Goal: Find specific page/section: Find specific page/section

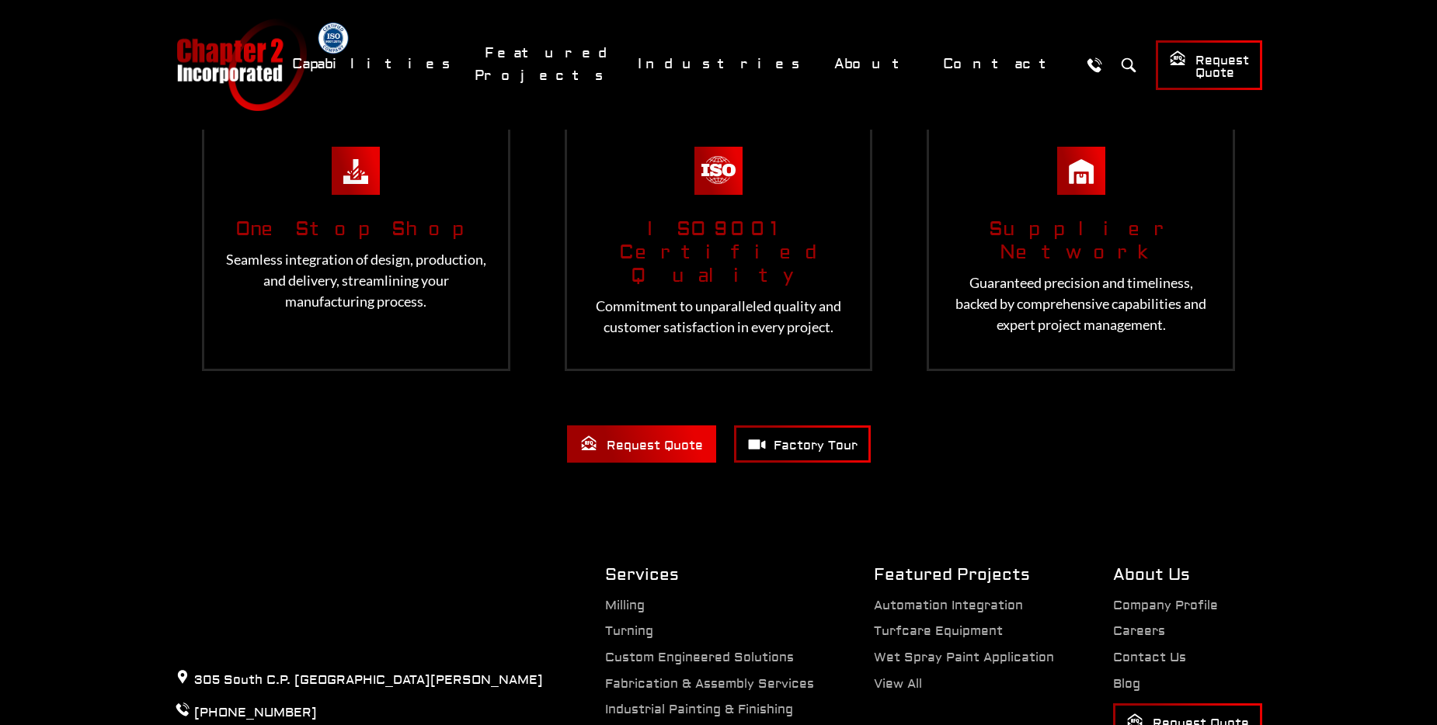
scroll to position [3184, 0]
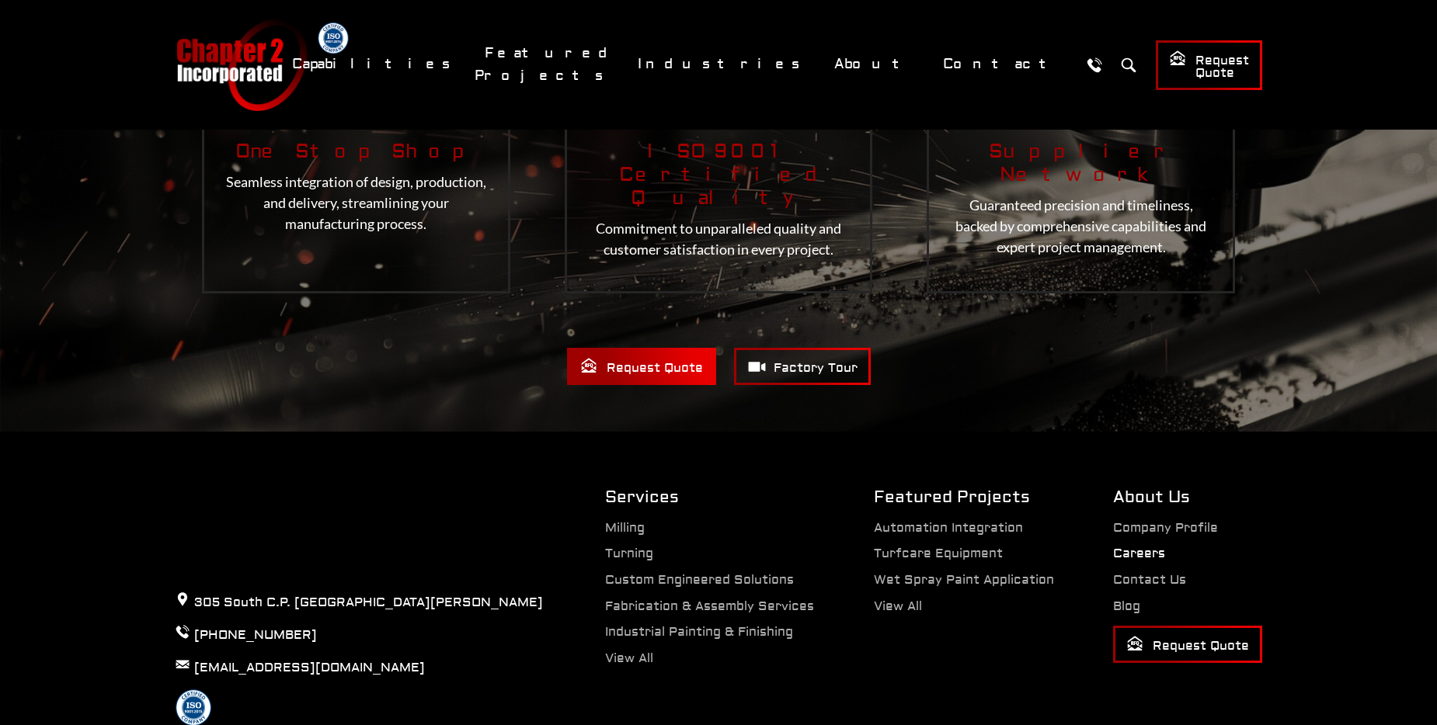
click at [1130, 546] on link "Careers" at bounding box center [1139, 554] width 52 height 16
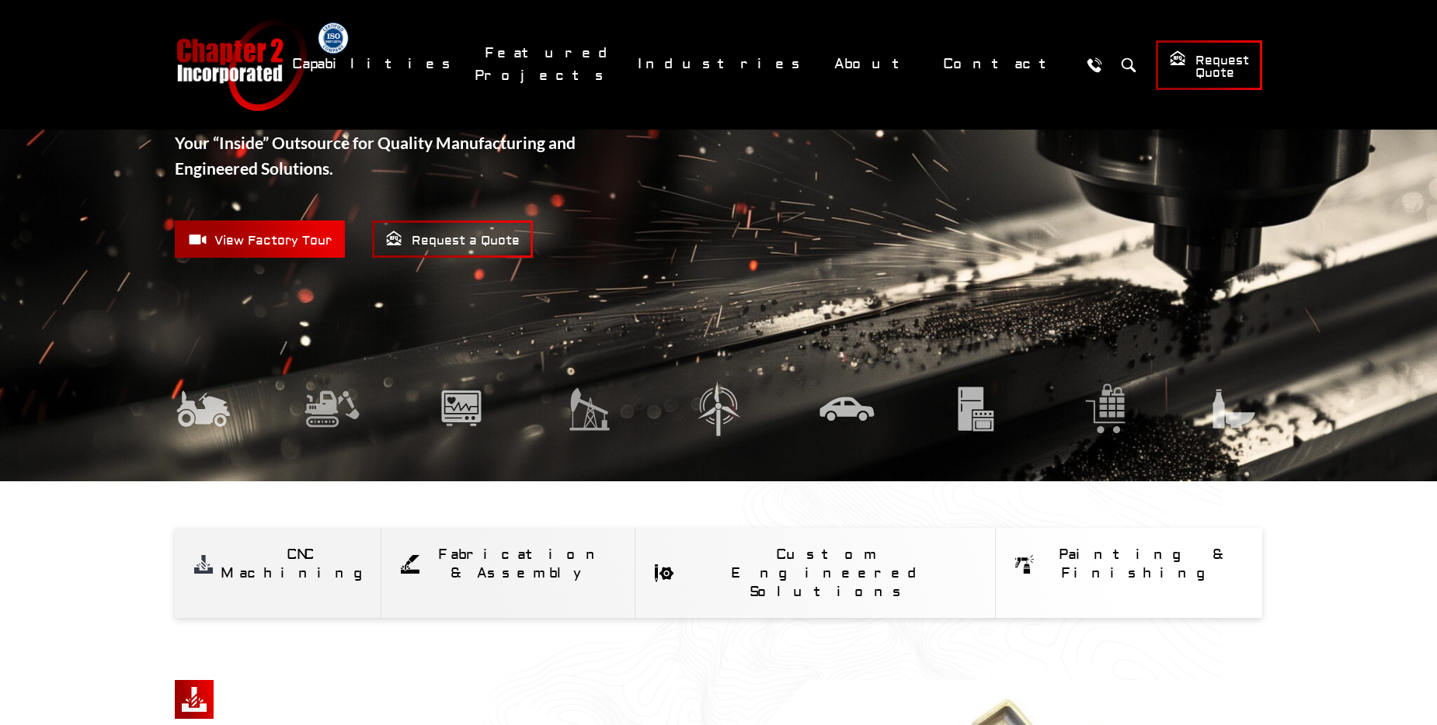
scroll to position [0, 0]
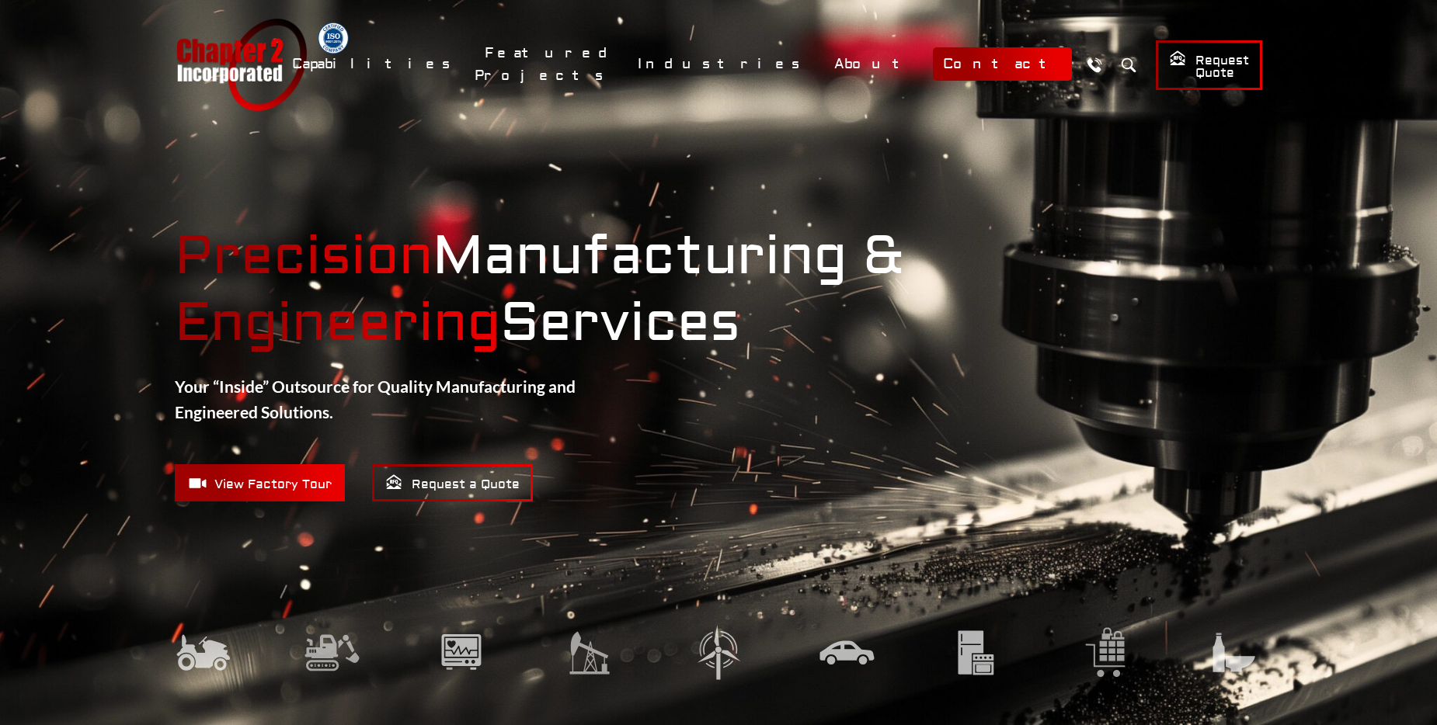
click at [991, 59] on link "Contact" at bounding box center [1002, 63] width 139 height 33
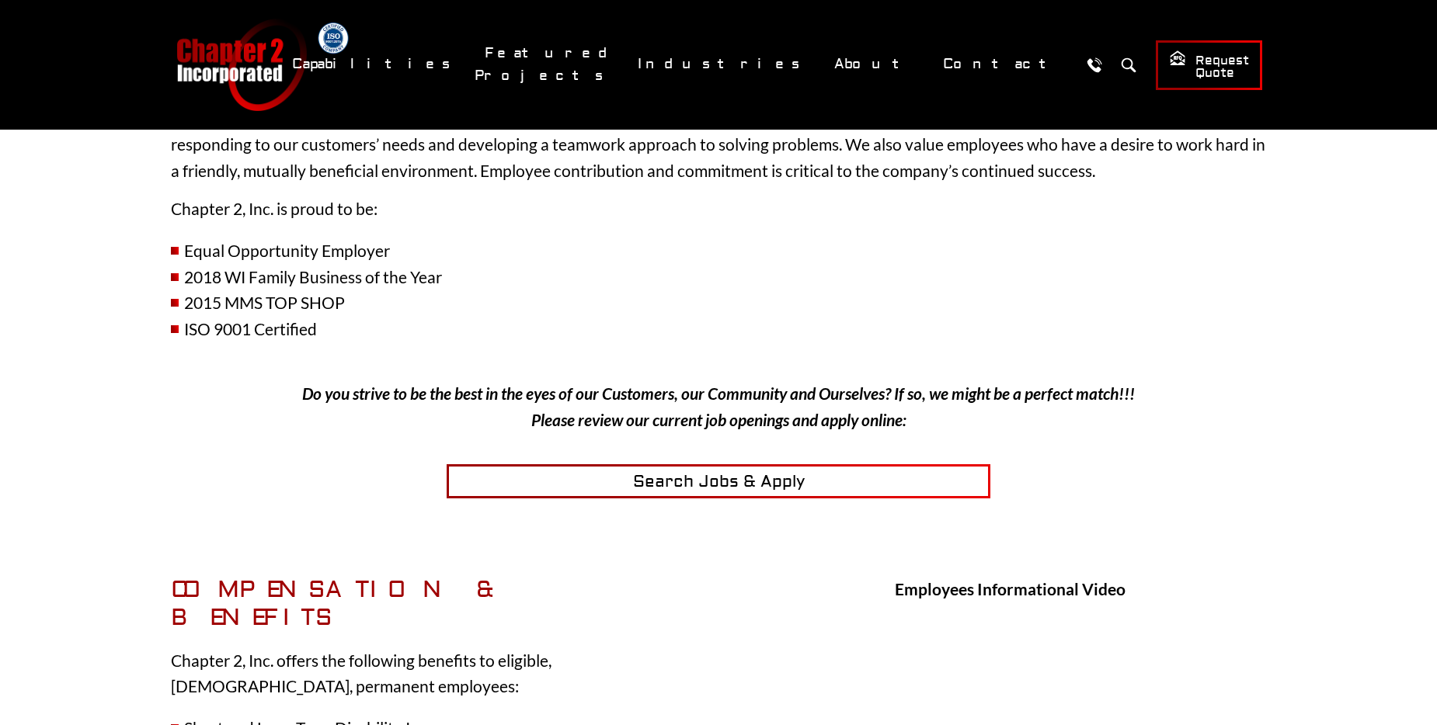
scroll to position [311, 0]
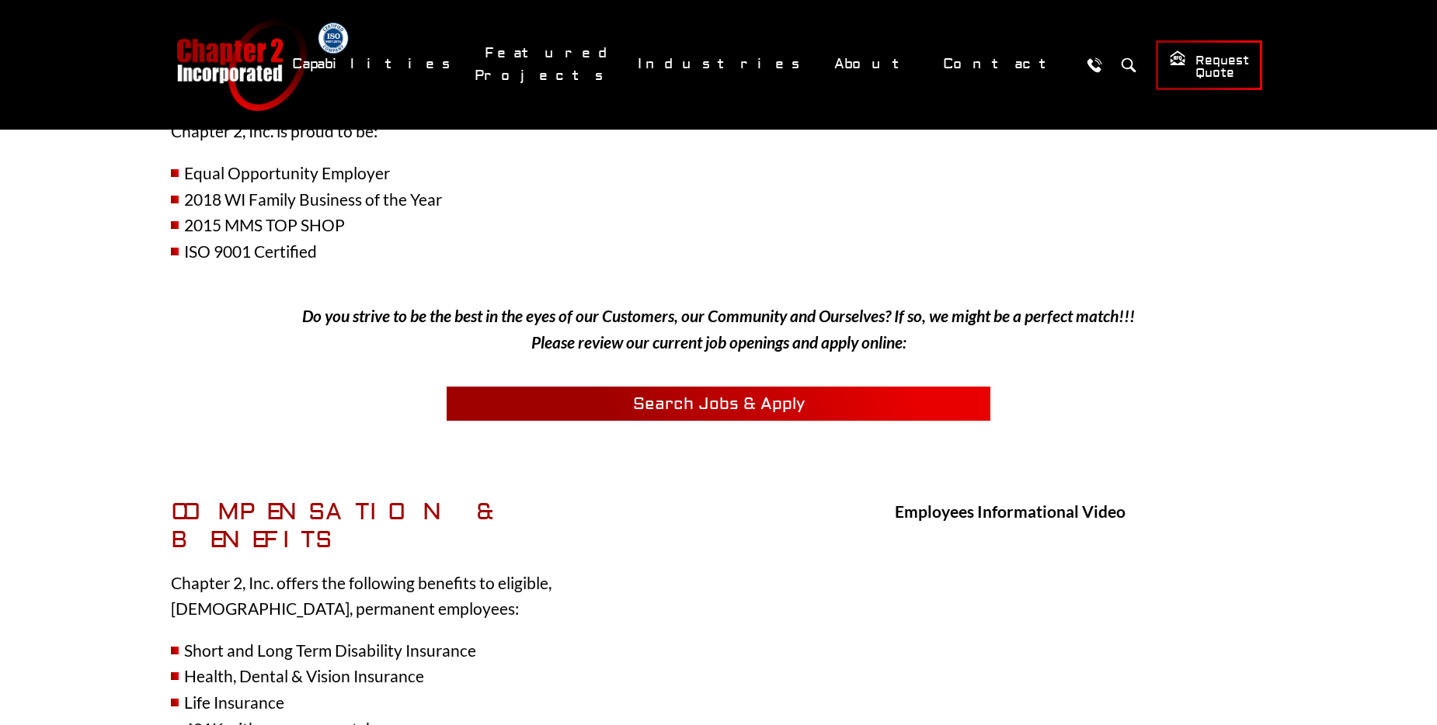
click at [612, 399] on link "Search Jobs & Apply" at bounding box center [718, 404] width 544 height 34
